Goal: Go to known website: Access a specific website the user already knows

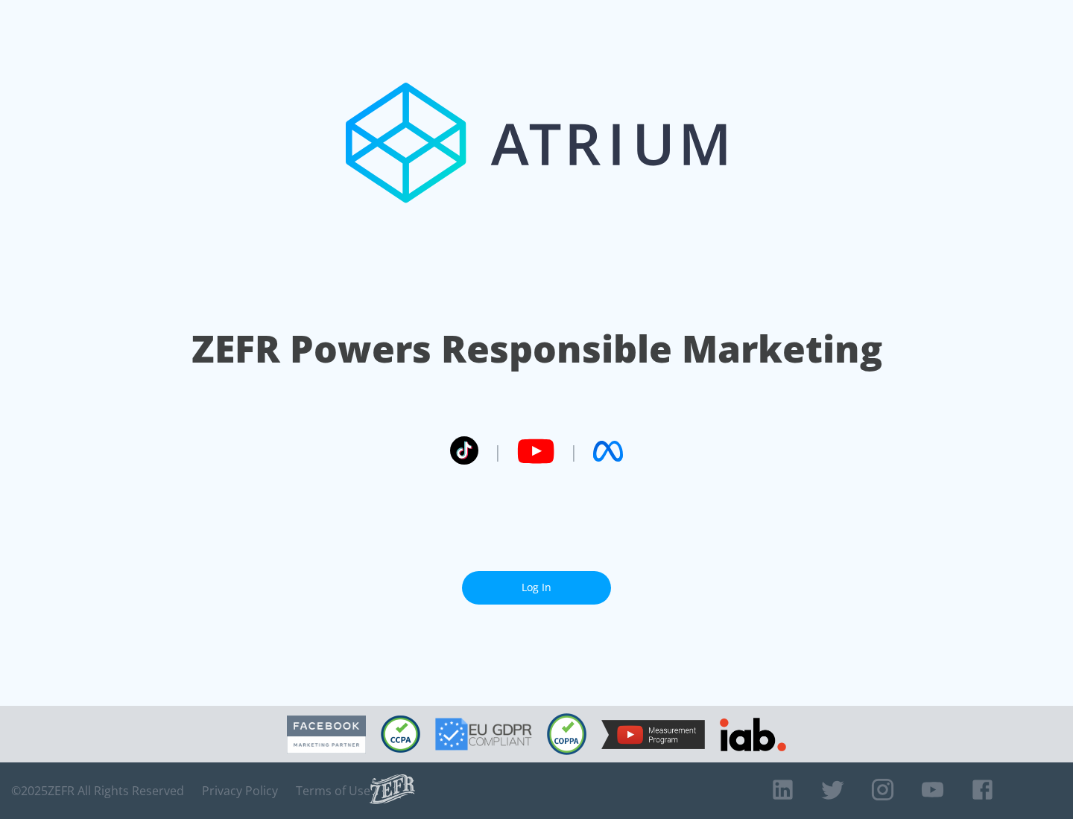
click at [536, 588] on link "Log In" at bounding box center [536, 588] width 149 height 34
